Goal: Information Seeking & Learning: Learn about a topic

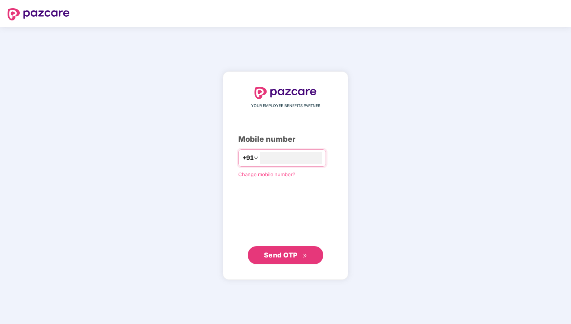
type input "**********"
click at [292, 266] on div "**********" at bounding box center [285, 175] width 125 height 209
click at [287, 255] on span "Send OTP" at bounding box center [281, 255] width 34 height 8
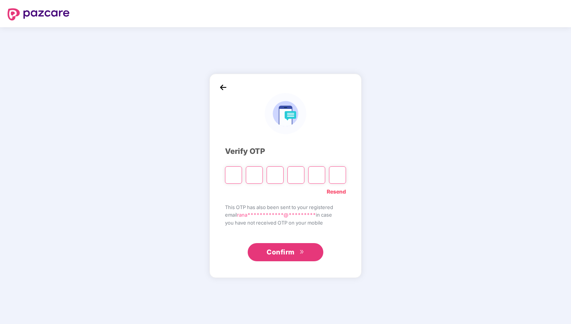
type input "*"
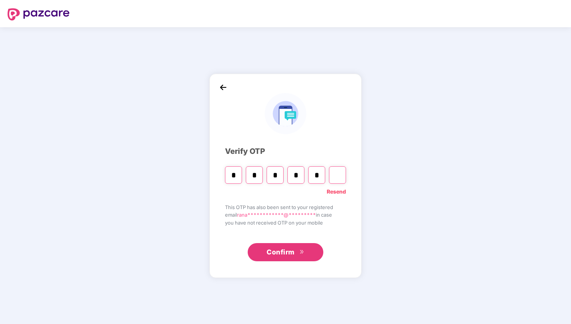
type input "*"
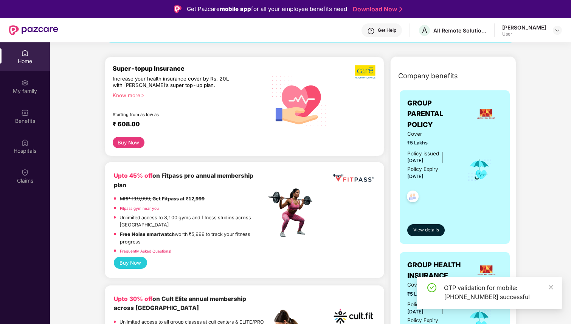
scroll to position [84, 0]
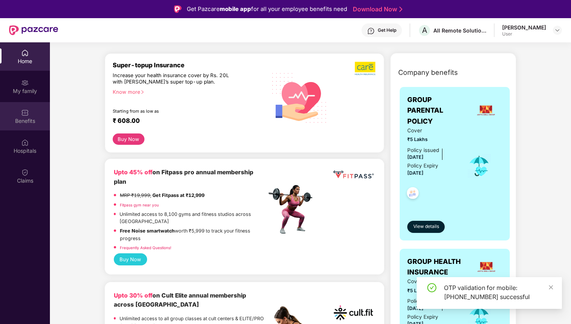
click at [29, 113] on div "Benefits" at bounding box center [25, 116] width 50 height 28
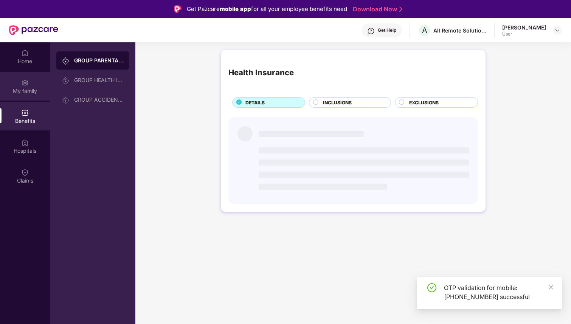
click at [26, 90] on div "My family" at bounding box center [25, 91] width 50 height 8
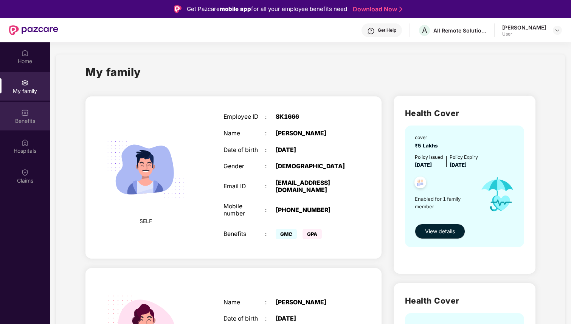
click at [28, 115] on img at bounding box center [25, 113] width 8 height 8
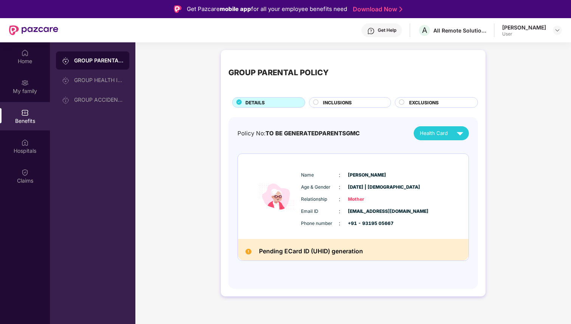
click at [101, 64] on div "GROUP PARENTAL POLICY" at bounding box center [92, 60] width 73 height 18
click at [242, 180] on div "Name : [PERSON_NAME] Age & Gender : [DATE] | [DEMOGRAPHIC_DATA] Relationship : …" at bounding box center [353, 196] width 231 height 85
drag, startPoint x: 255, startPoint y: 252, endPoint x: 361, endPoint y: 250, distance: 105.8
click at [361, 250] on div "Pending ECard ID (UHID) generation" at bounding box center [353, 250] width 231 height 22
click at [335, 104] on span "INCLUSIONS" at bounding box center [337, 102] width 29 height 7
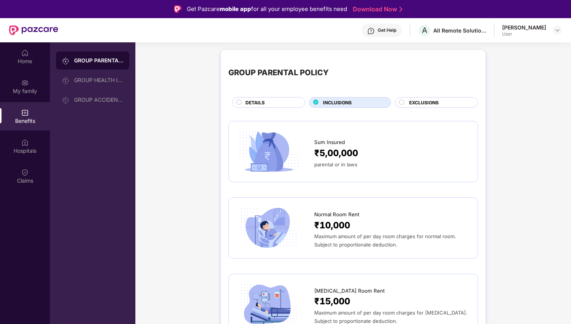
click at [266, 101] on div "DETAILS" at bounding box center [270, 103] width 59 height 8
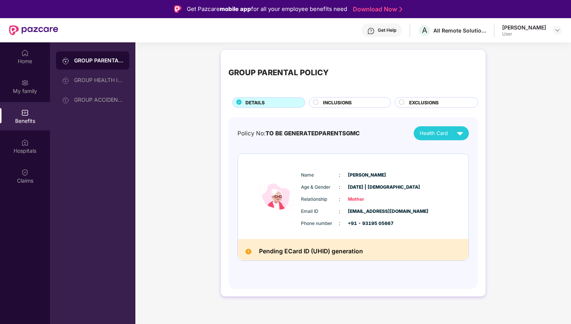
click at [441, 132] on span "Health Card" at bounding box center [433, 133] width 28 height 8
click at [461, 135] on img at bounding box center [459, 133] width 13 height 13
click at [327, 135] on span "TO BE GENERATEDPARENTSGMC" at bounding box center [312, 133] width 94 height 7
click at [100, 85] on div "GROUP HEALTH INSURANCE" at bounding box center [92, 80] width 73 height 18
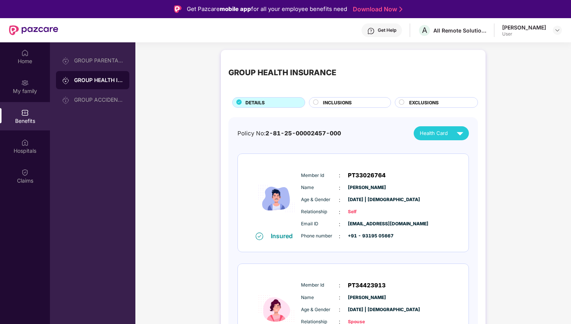
scroll to position [42, 0]
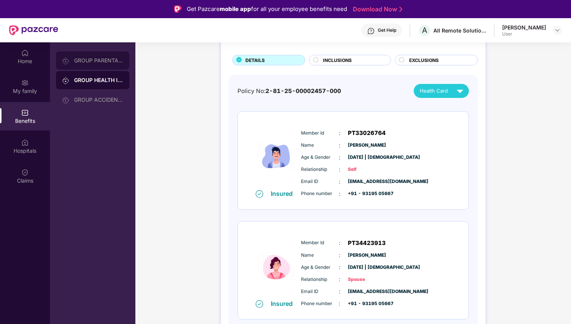
click at [103, 60] on div "GROUP PARENTAL POLICY" at bounding box center [98, 60] width 49 height 6
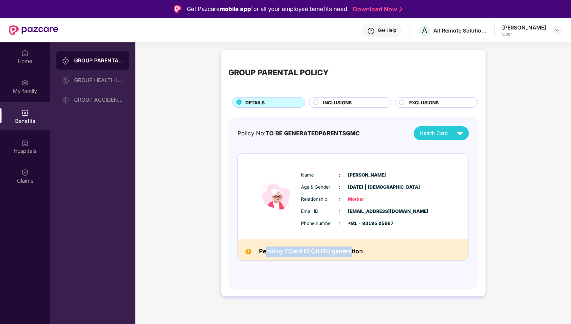
drag, startPoint x: 265, startPoint y: 249, endPoint x: 352, endPoint y: 249, distance: 87.7
click at [352, 249] on h2 "Pending ECard ID (UHID) generation" at bounding box center [311, 251] width 104 height 10
click at [97, 97] on div "GROUP ACCIDENTAL INSURANCE" at bounding box center [98, 100] width 49 height 6
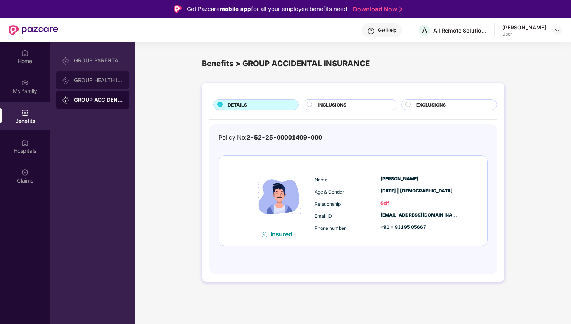
click at [88, 84] on div "GROUP HEALTH INSURANCE" at bounding box center [92, 80] width 73 height 18
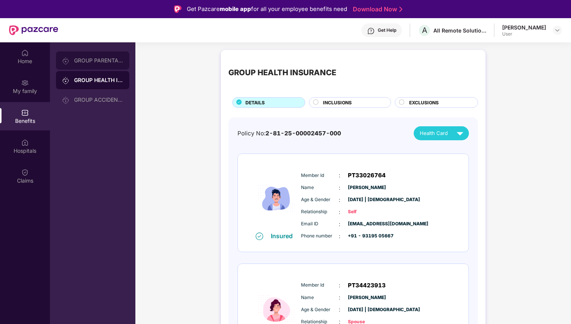
click at [92, 62] on div "GROUP PARENTAL POLICY" at bounding box center [98, 60] width 49 height 6
